Goal: Information Seeking & Learning: Learn about a topic

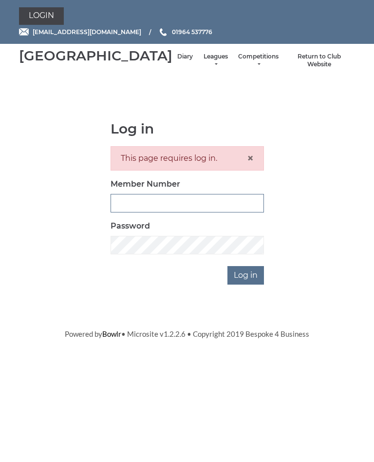
type input "1100"
click at [247, 285] on input "Log in" at bounding box center [246, 275] width 37 height 19
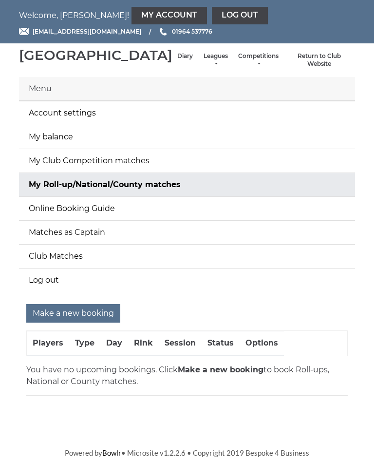
scroll to position [9, 0]
click at [177, 56] on link "Diary" at bounding box center [185, 57] width 16 height 8
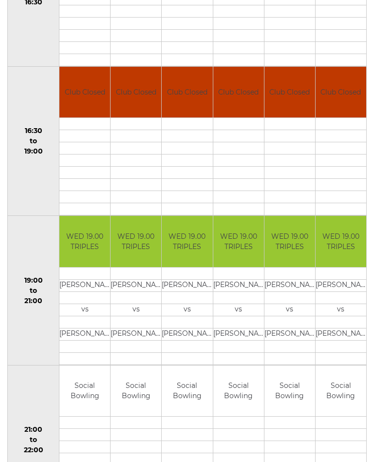
scroll to position [729, 0]
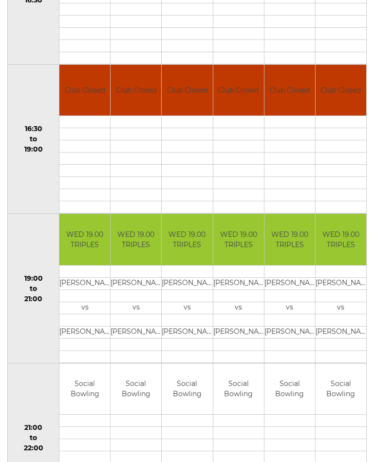
click at [320, 177] on td at bounding box center [341, 171] width 51 height 12
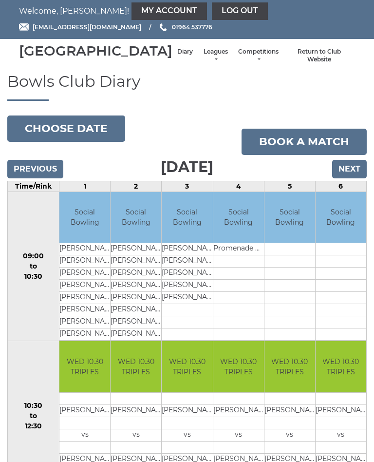
scroll to position [0, 0]
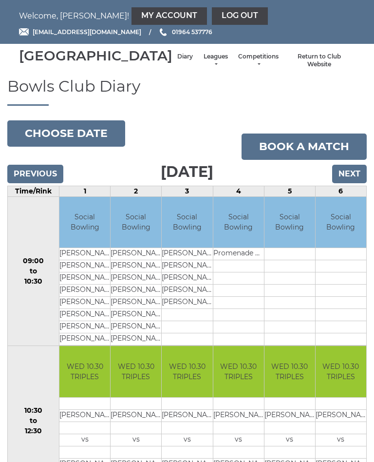
click at [353, 183] on input "Next" at bounding box center [349, 174] width 35 height 19
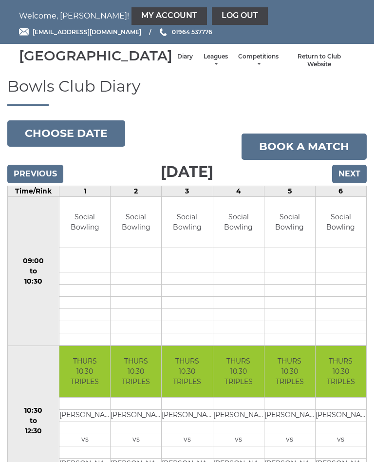
click at [198, 63] on li "Leagues Club leagues - Winter 2025-6 Club leagues - Summer 2025 Club leagues - …" at bounding box center [216, 61] width 36 height 26
click at [203, 69] on link "Leagues" at bounding box center [216, 61] width 26 height 16
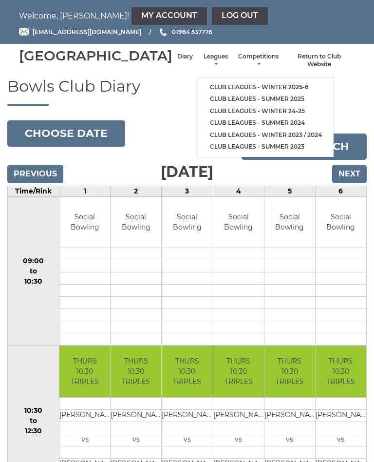
click at [258, 84] on link "Club leagues - Winter 2025-6" at bounding box center [265, 87] width 135 height 12
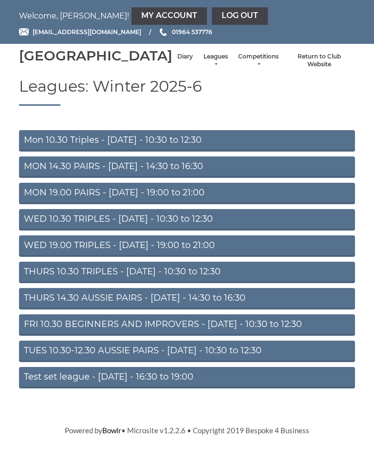
click at [224, 336] on link "FRI 10.30 BEGINNERS AND IMPROVERS - [DATE] - 10:30 to 12:30" at bounding box center [187, 324] width 336 height 21
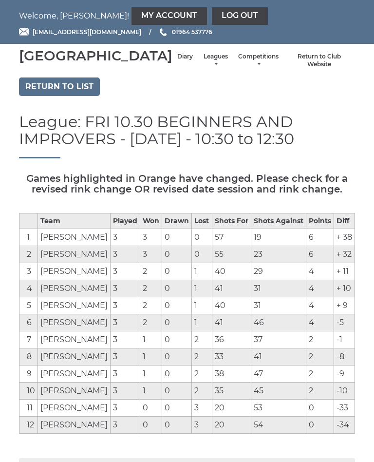
click at [212, 14] on link "Log out" at bounding box center [240, 16] width 56 height 18
